Goal: Communication & Community: Ask a question

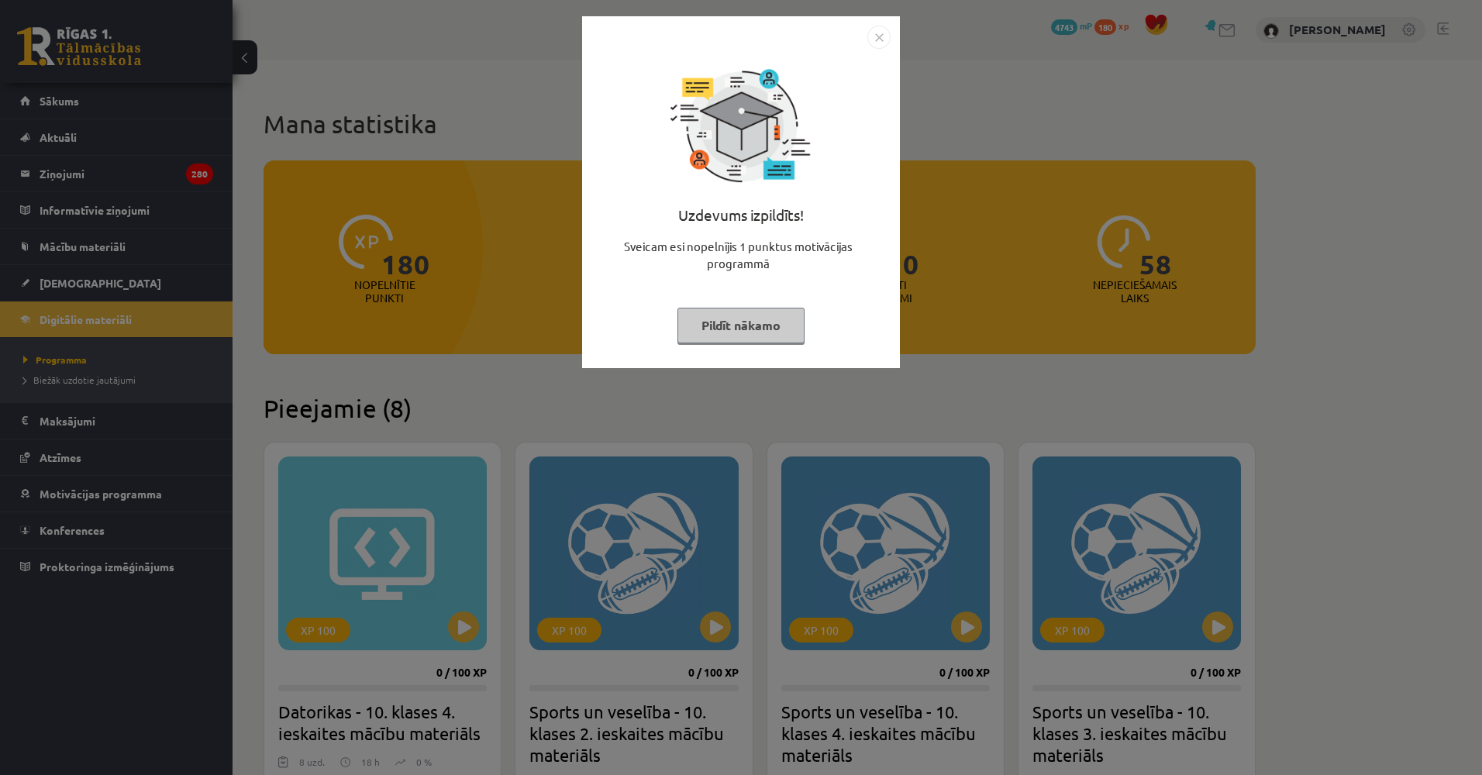
click at [364, 206] on div "Uzdevums izpildīts! Sveicam esi nopelnījis 1 punktus motivācijas programmā Pild…" at bounding box center [741, 387] width 1482 height 775
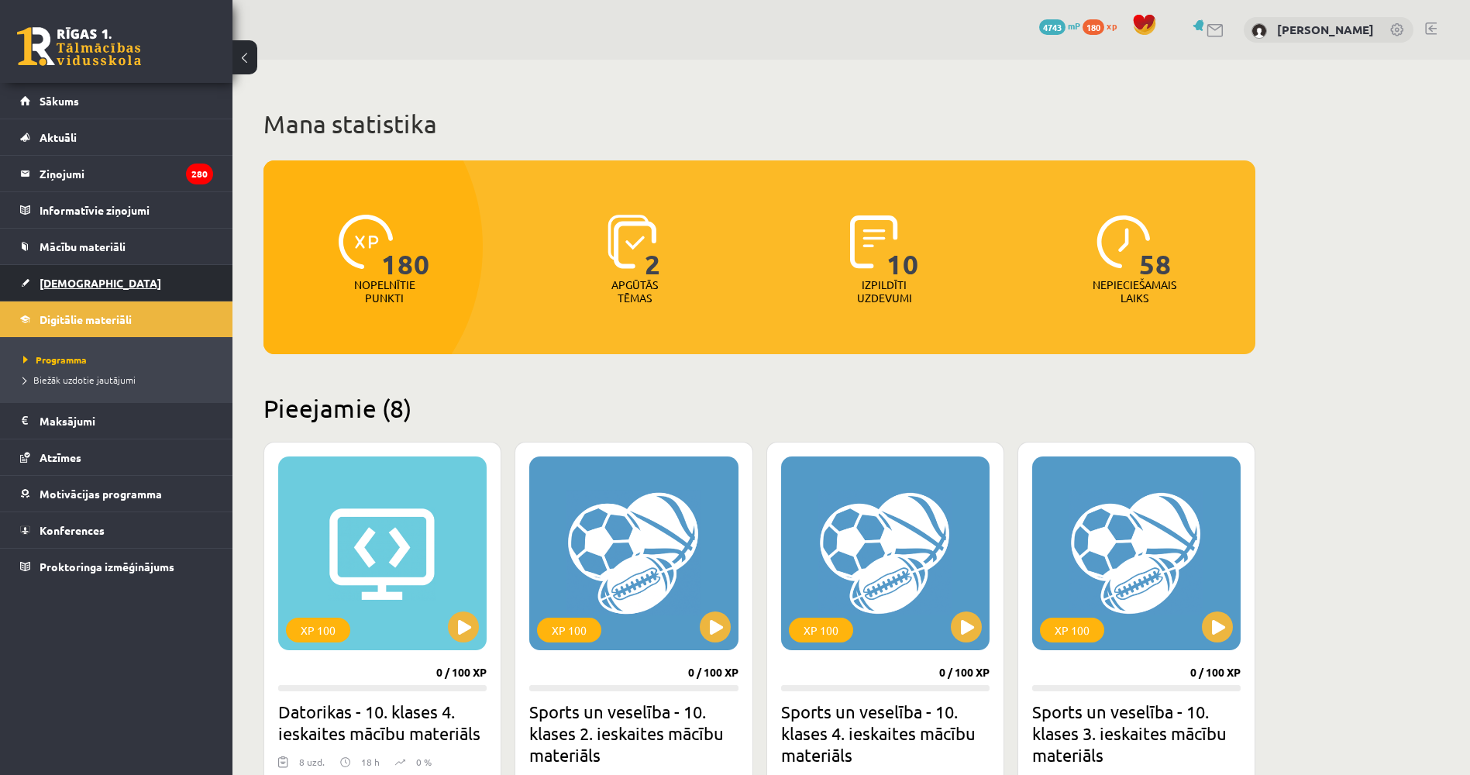
click at [98, 279] on link "[DEMOGRAPHIC_DATA]" at bounding box center [116, 283] width 193 height 36
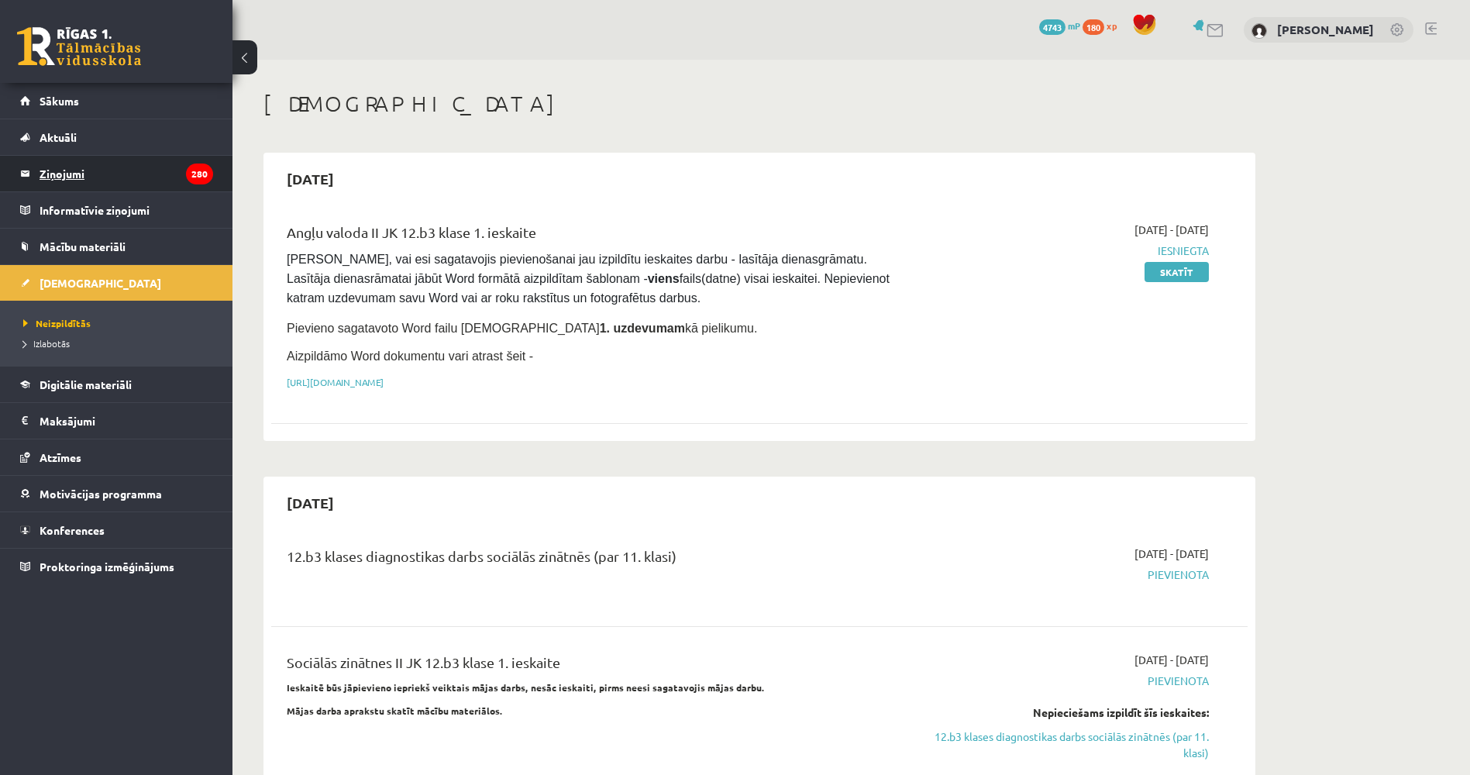
click at [102, 175] on legend "Ziņojumi 280" at bounding box center [127, 174] width 174 height 36
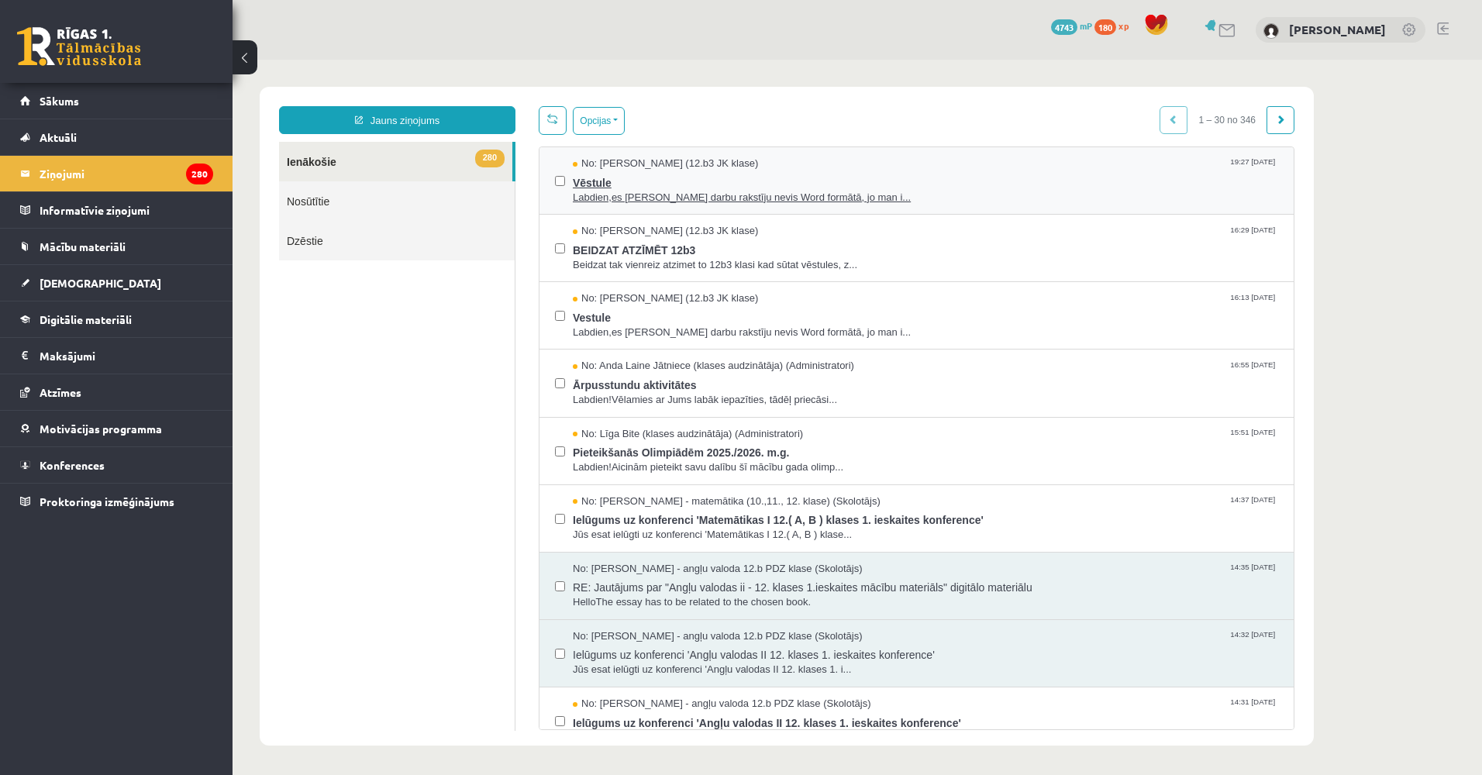
click at [842, 171] on span "Vēstule" at bounding box center [925, 180] width 705 height 19
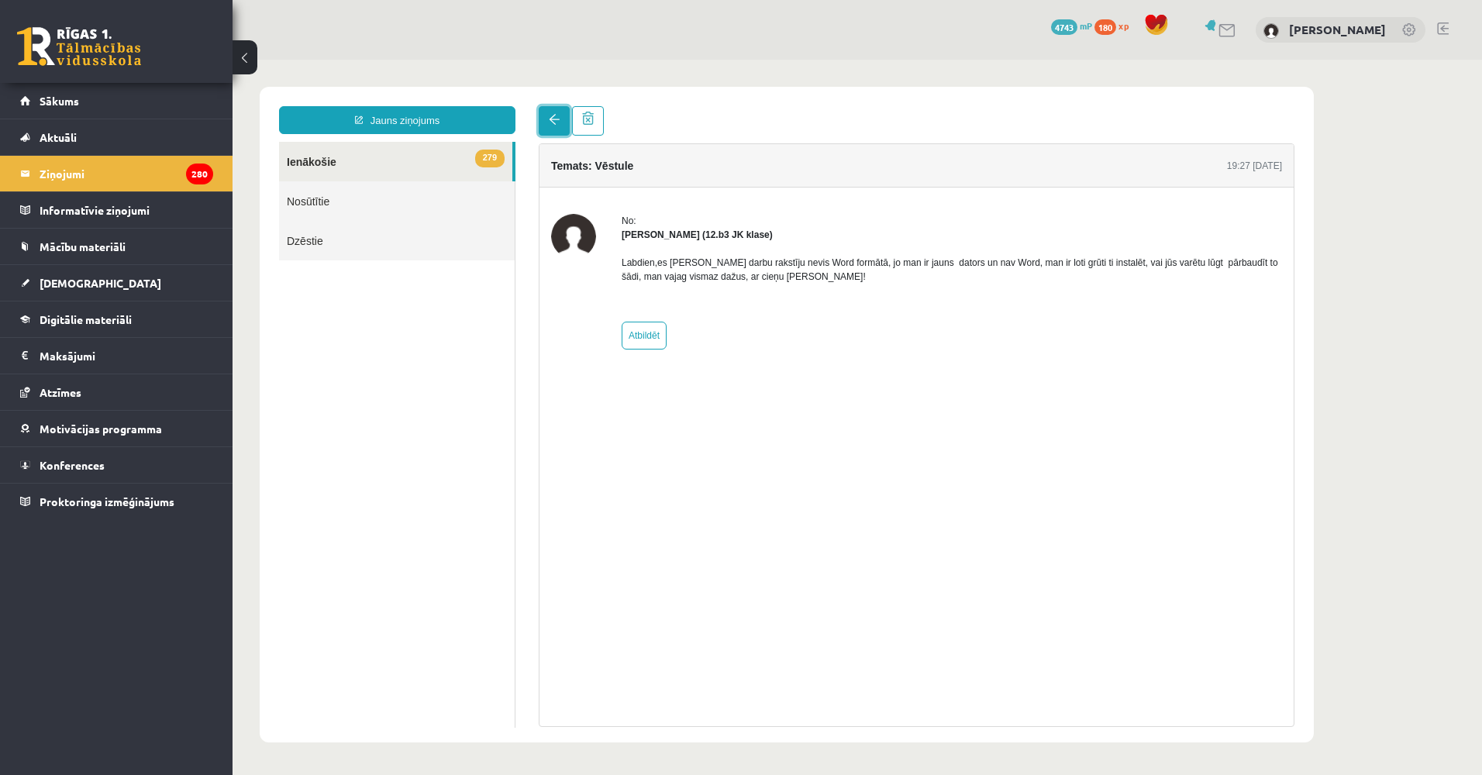
click at [557, 130] on link at bounding box center [554, 120] width 31 height 29
click at [142, 171] on legend "Ziņojumi 280" at bounding box center [127, 174] width 174 height 36
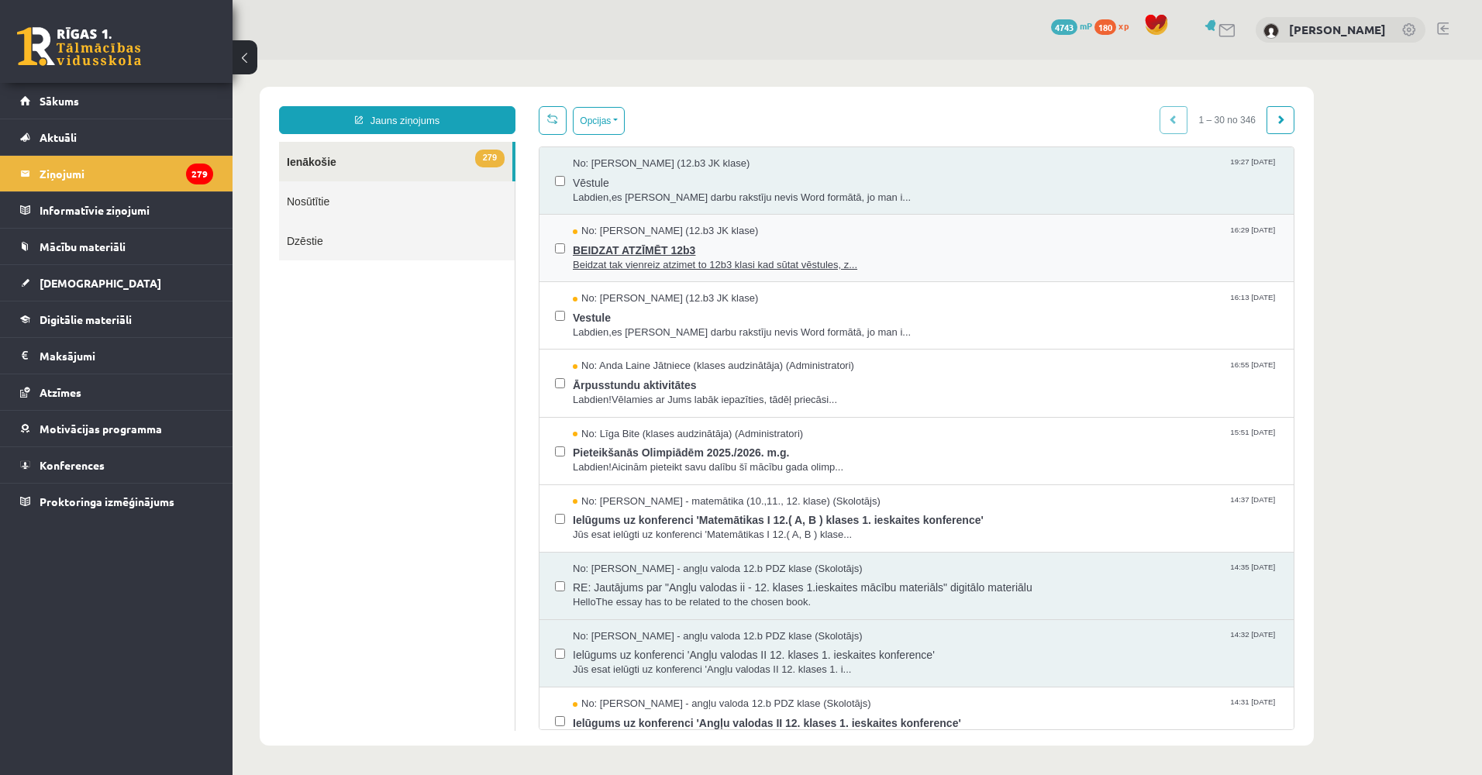
click at [784, 243] on span "BEIDZAT ATZĪMĒT 12b3" at bounding box center [925, 248] width 705 height 19
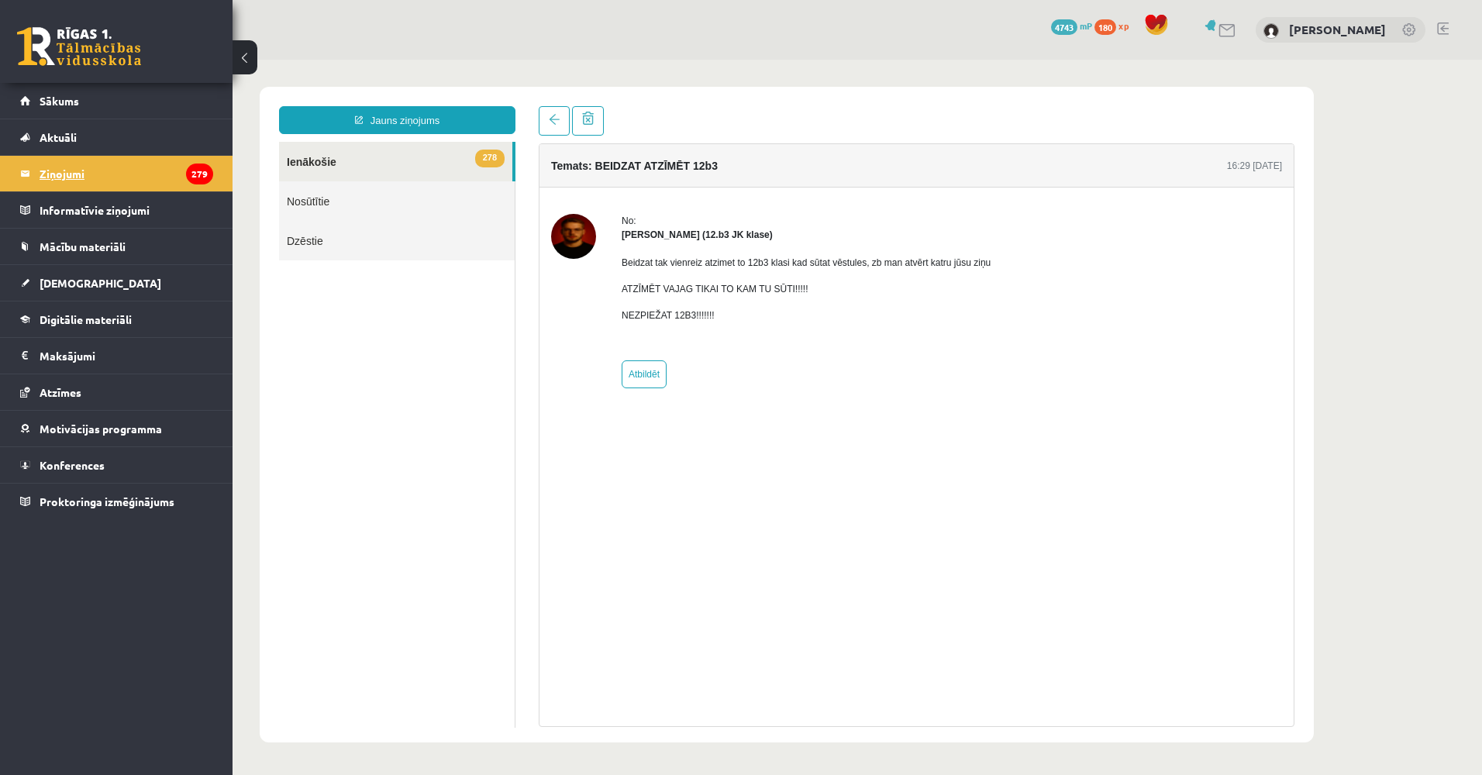
click at [78, 172] on legend "Ziņojumi 279" at bounding box center [127, 174] width 174 height 36
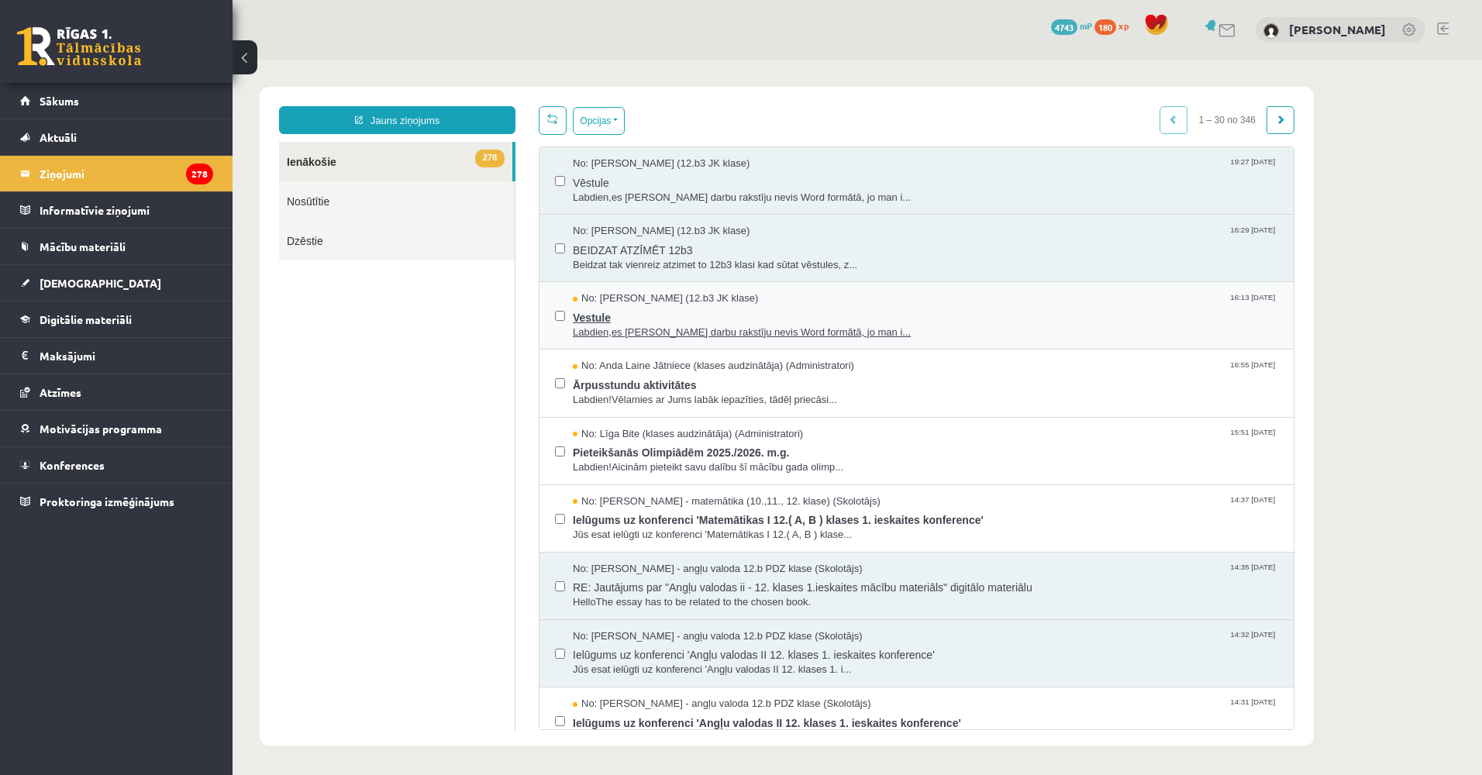
click at [802, 312] on span "Vestule" at bounding box center [925, 315] width 705 height 19
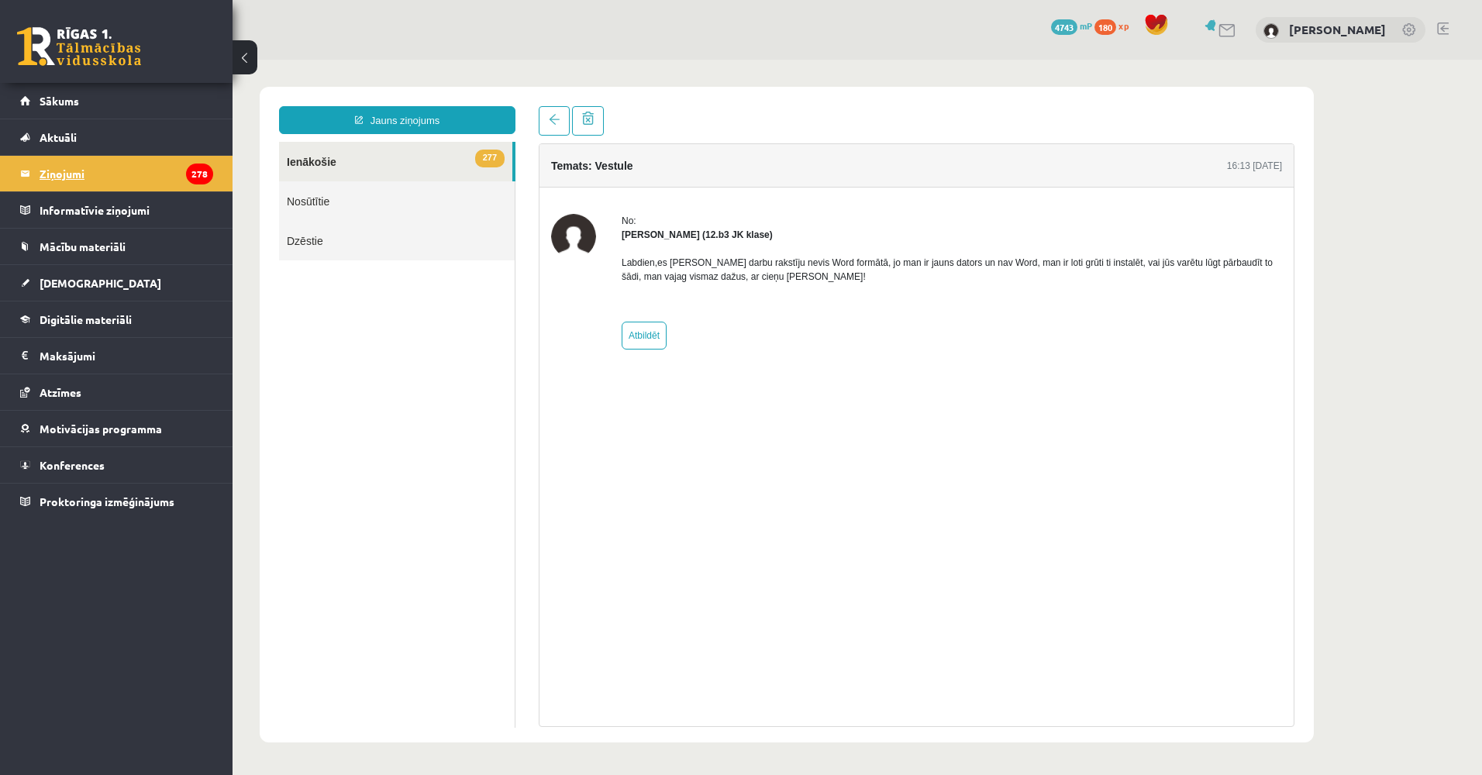
click at [71, 177] on legend "Ziņojumi 278" at bounding box center [127, 174] width 174 height 36
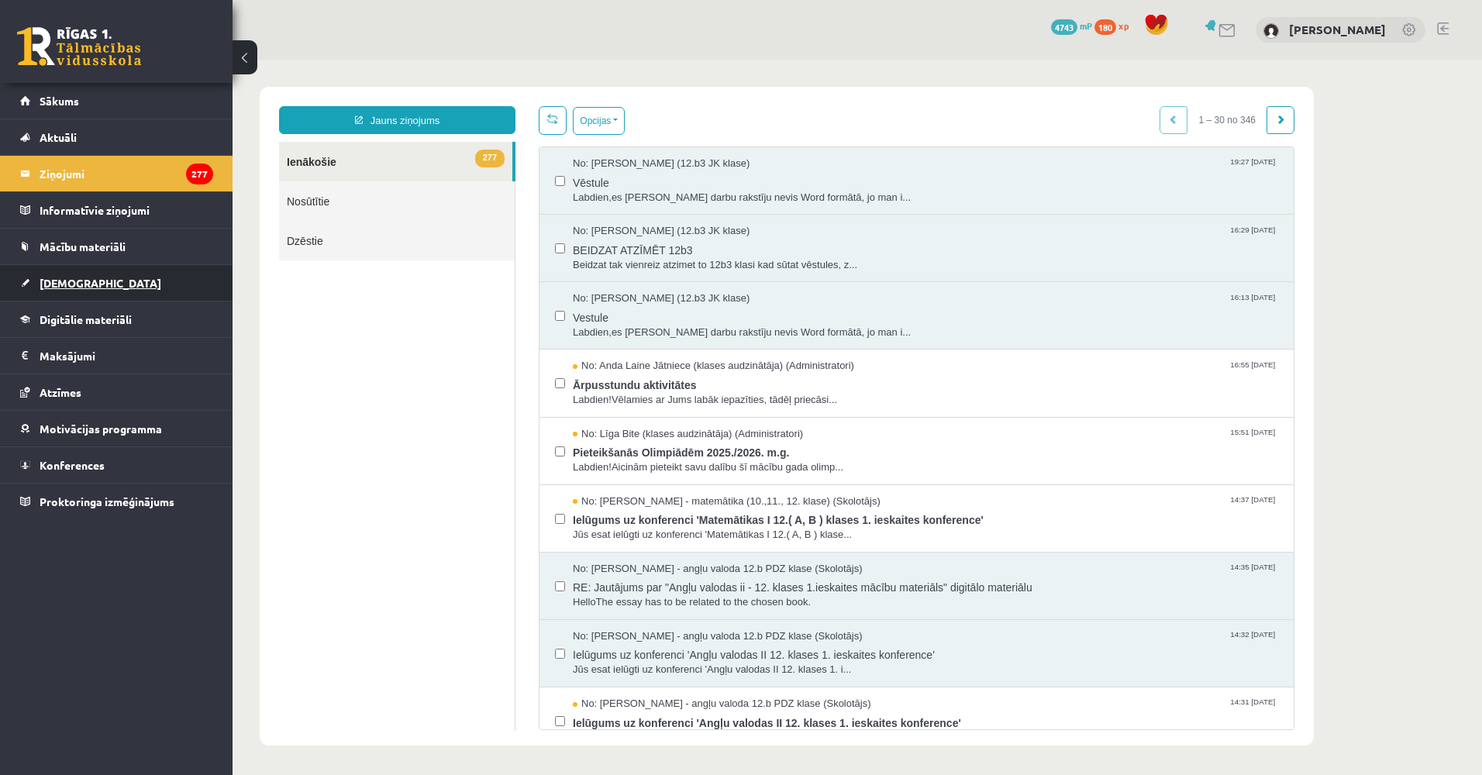
click at [137, 284] on link "[DEMOGRAPHIC_DATA]" at bounding box center [116, 283] width 193 height 36
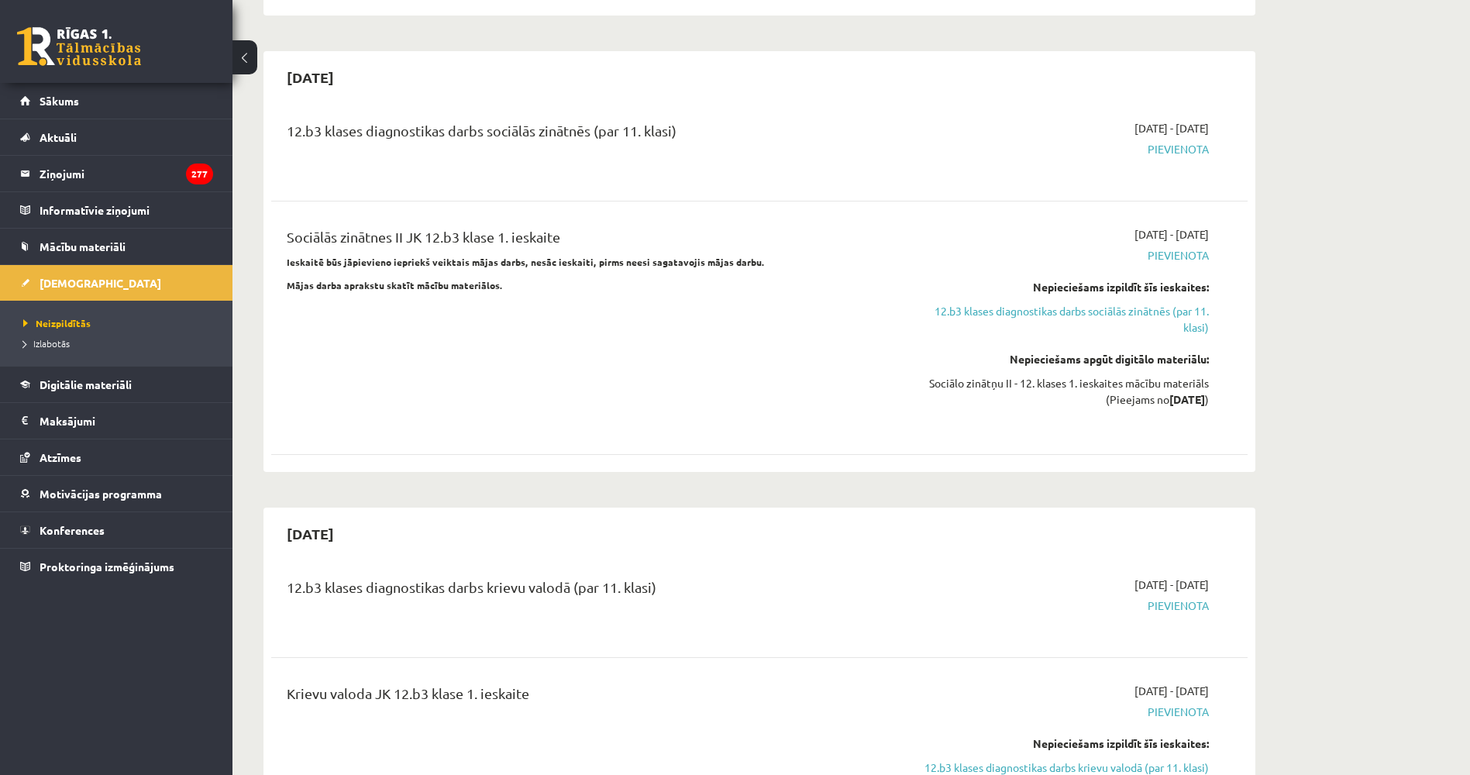
scroll to position [310, 0]
